Goal: Information Seeking & Learning: Learn about a topic

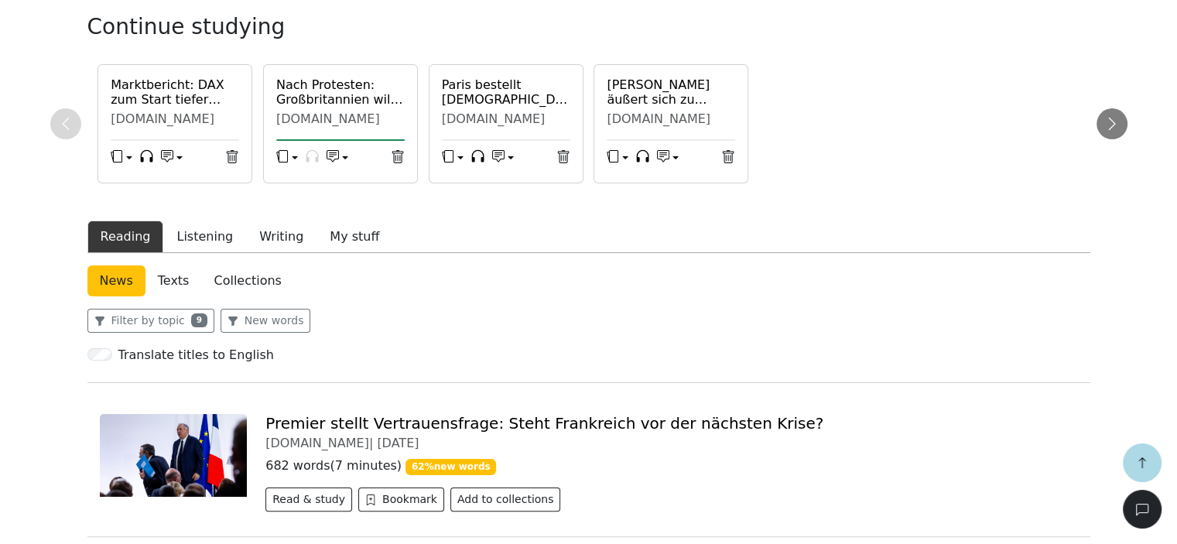
scroll to position [387, 0]
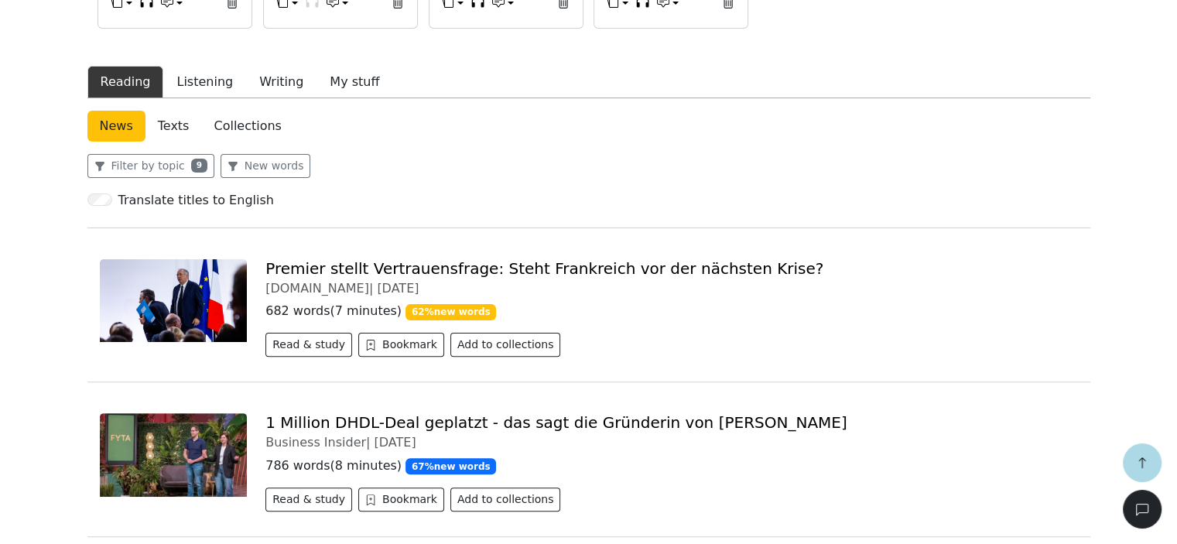
click at [339, 265] on link "Premier stellt Vertrauensfrage: Steht Frankreich vor der nächsten Krise?" at bounding box center [545, 268] width 558 height 19
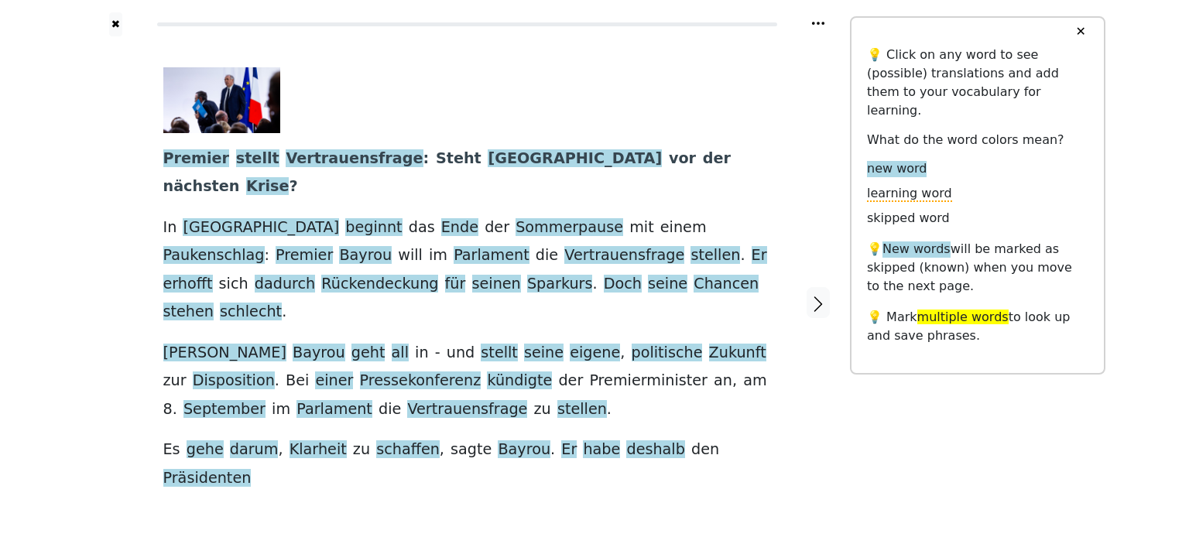
click at [464, 487] on link "Generate audio for the content" at bounding box center [449, 499] width 218 height 25
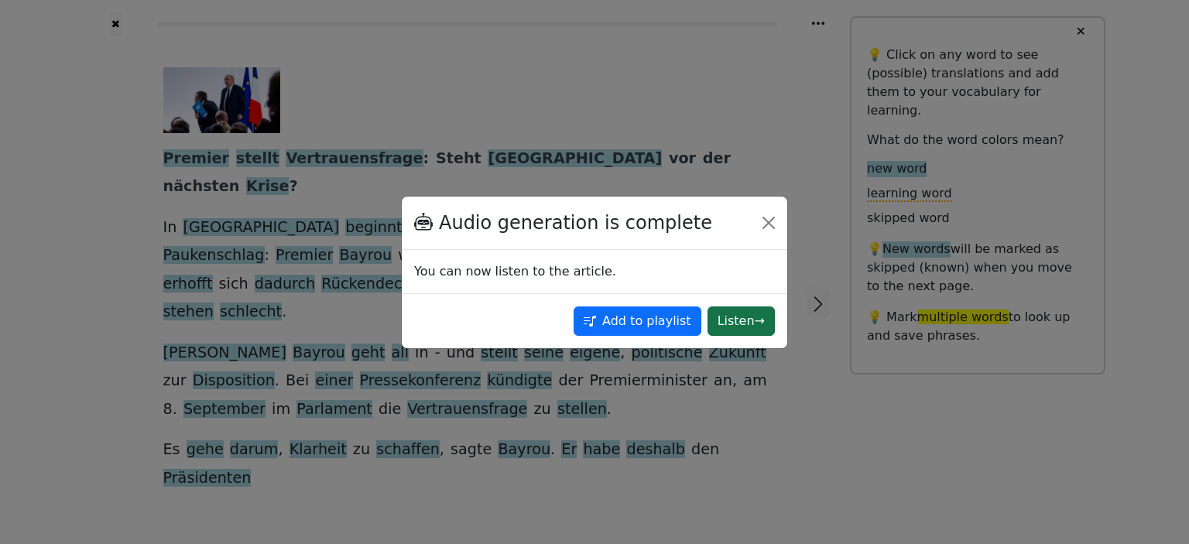
click at [732, 317] on button "Listen →" at bounding box center [741, 321] width 67 height 29
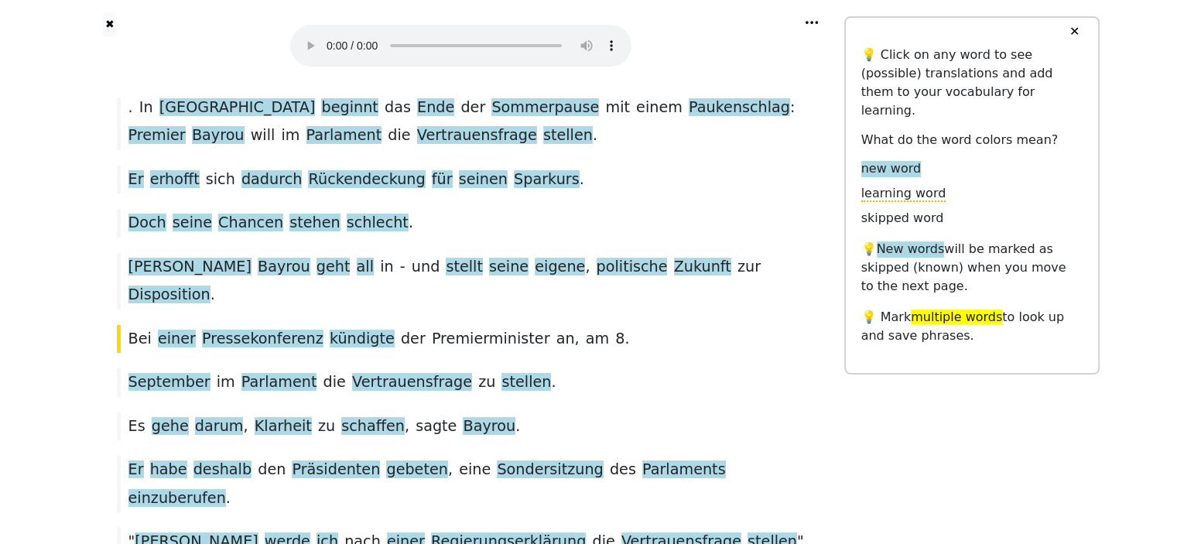
scroll to position [195, 0]
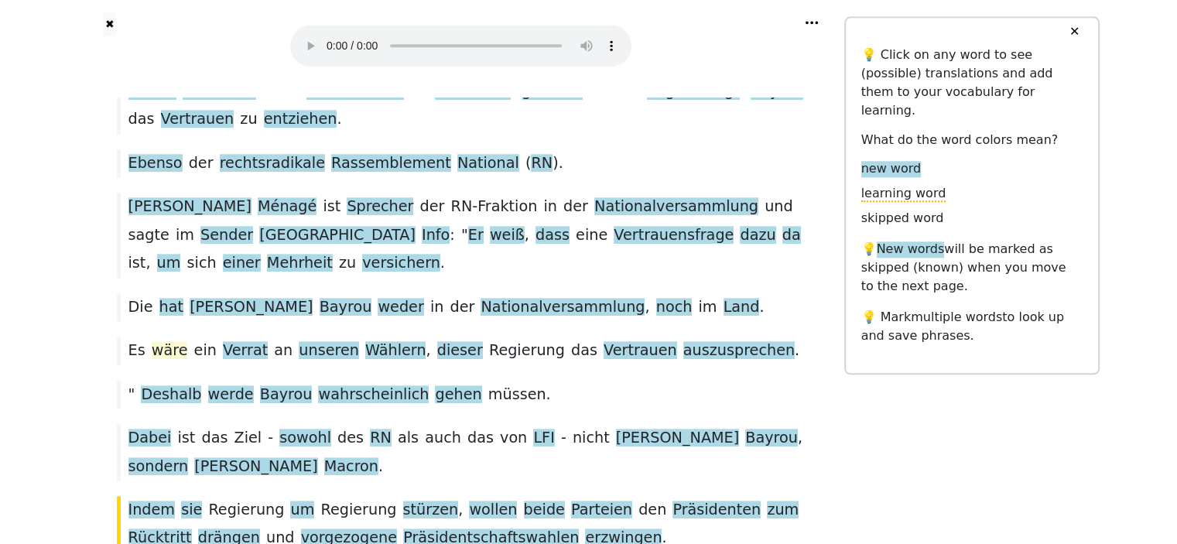
scroll to position [1856, 0]
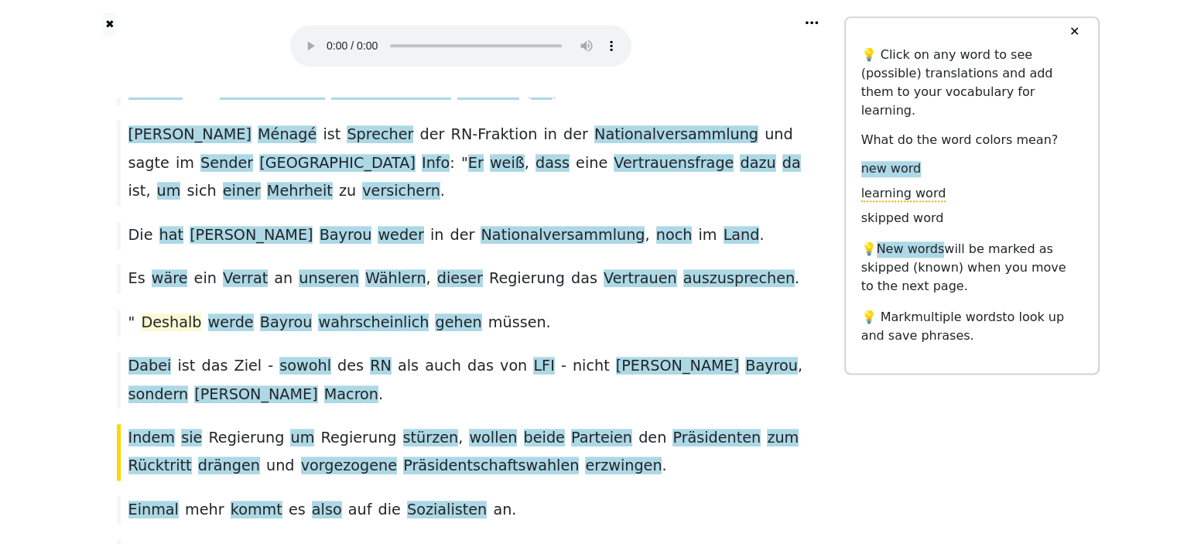
click at [160, 314] on span "Deshalb" at bounding box center [171, 323] width 60 height 19
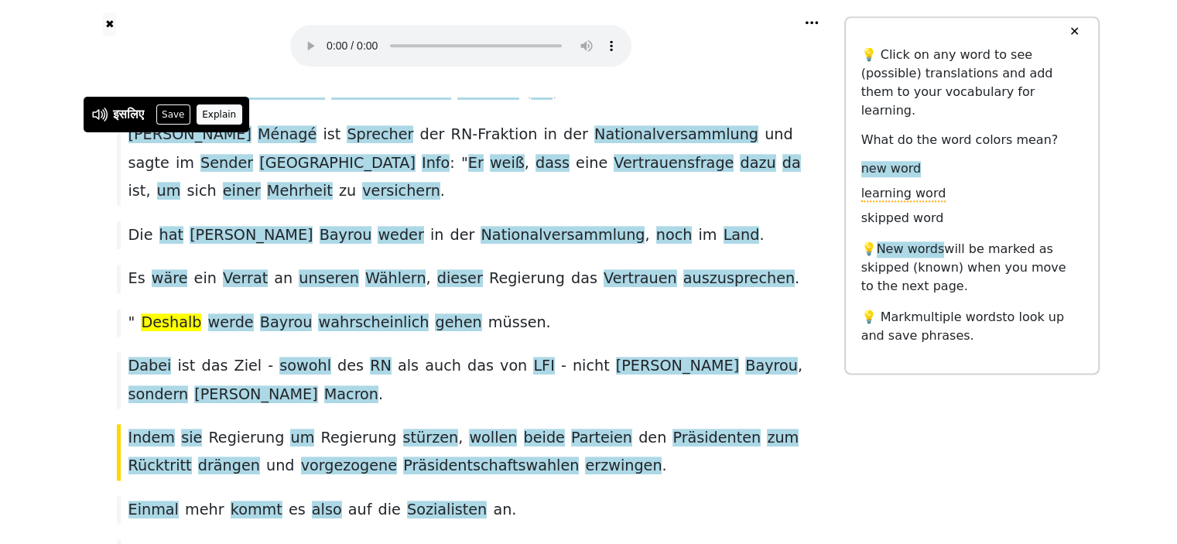
click at [214, 114] on button "Explain" at bounding box center [220, 115] width 46 height 20
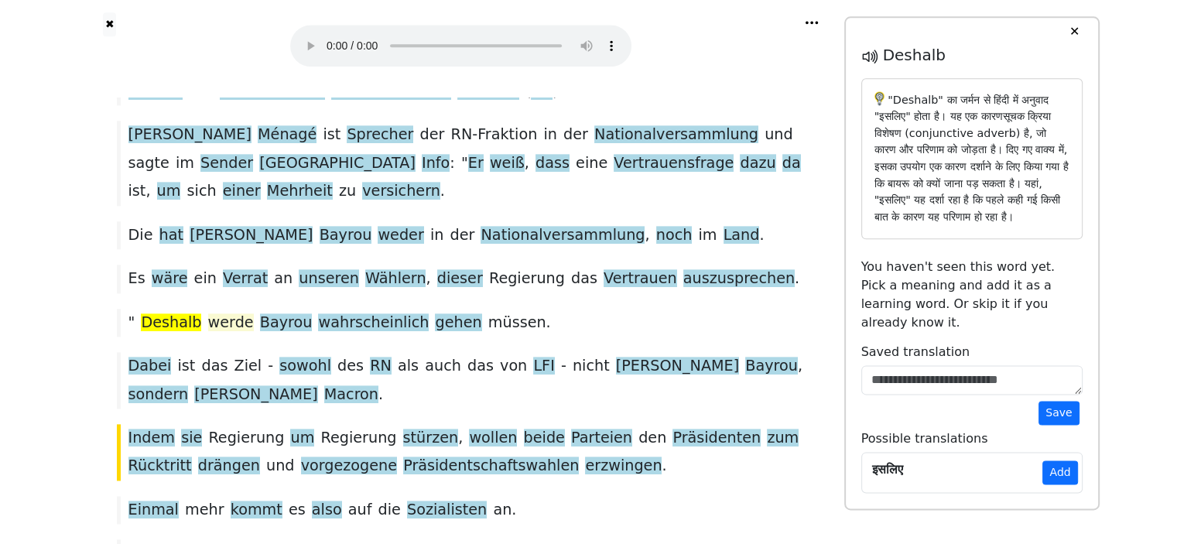
click at [211, 314] on span "werde" at bounding box center [231, 323] width 46 height 19
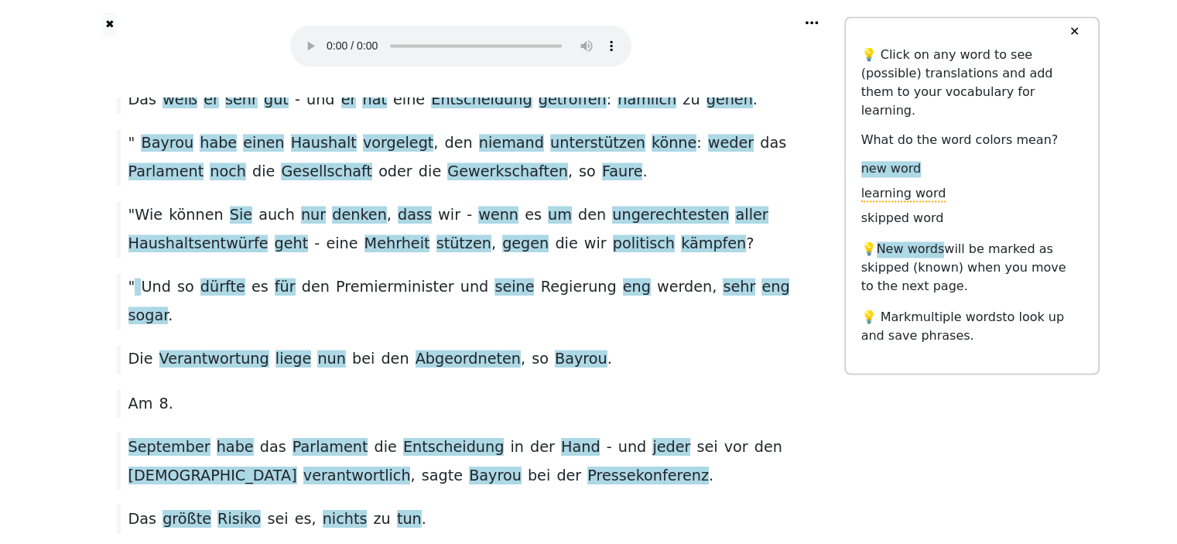
scroll to position [2477, 0]
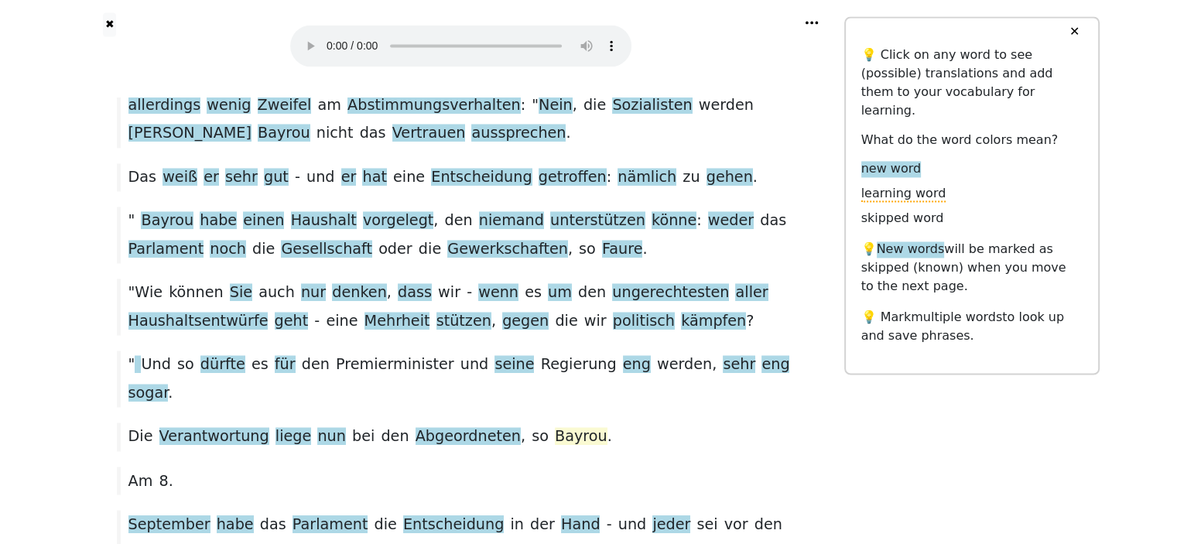
click at [555, 427] on span "Bayrou" at bounding box center [581, 436] width 53 height 19
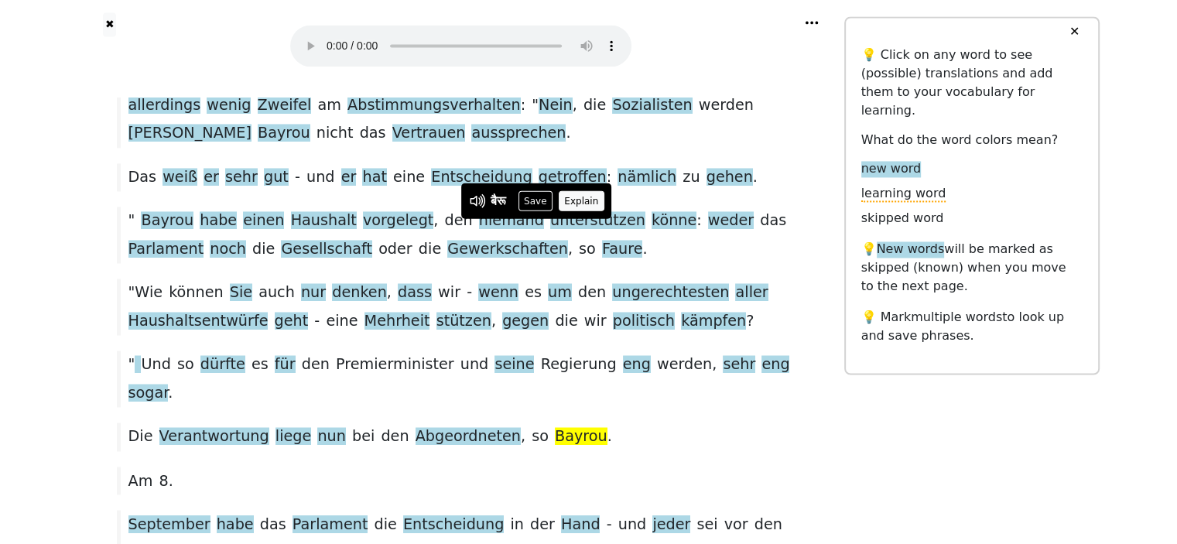
click at [588, 198] on button "Explain" at bounding box center [582, 200] width 46 height 20
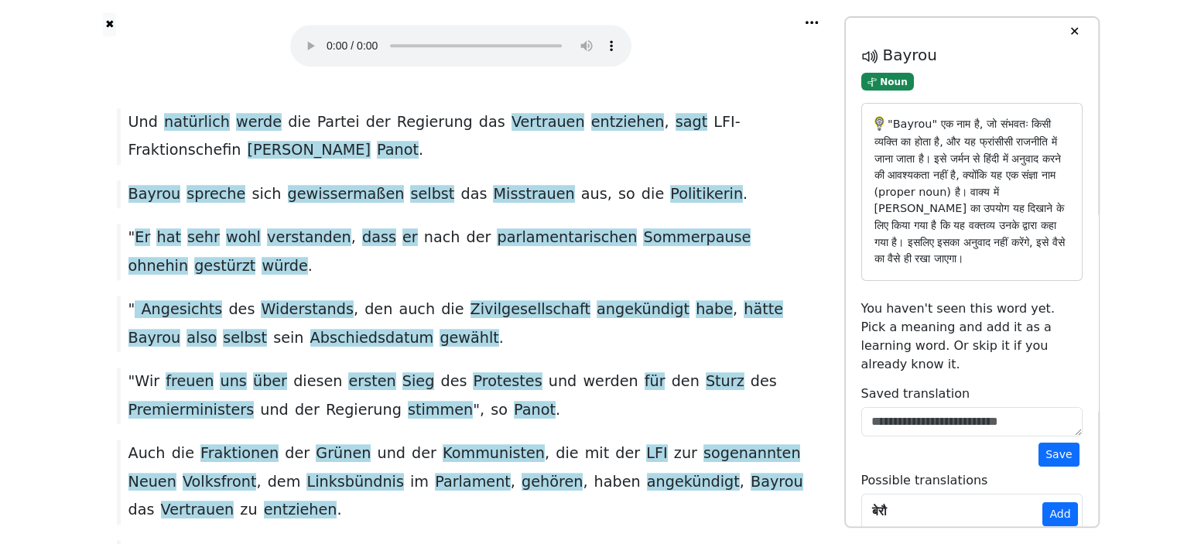
scroll to position [929, 0]
